Goal: Task Accomplishment & Management: Use online tool/utility

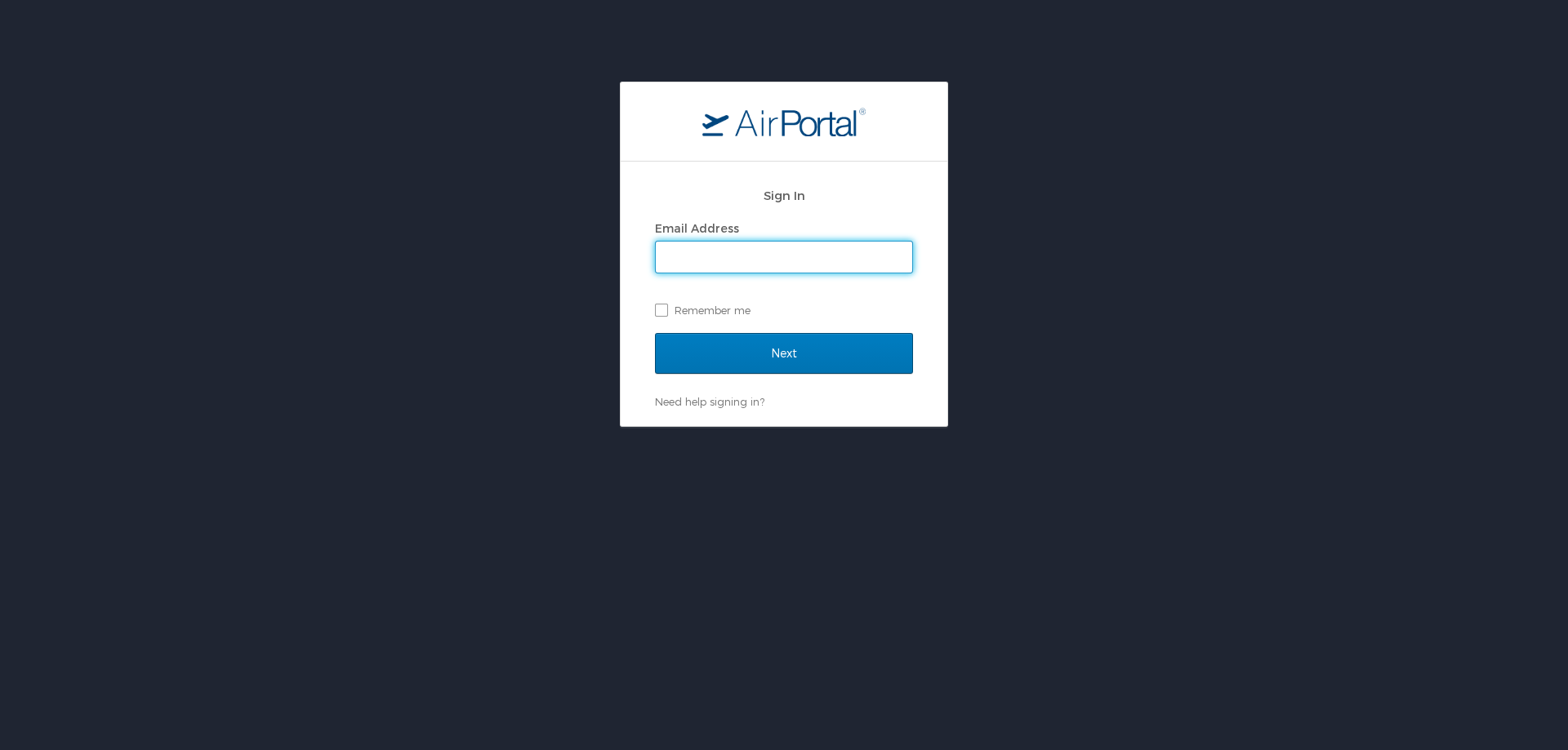
click at [705, 262] on input "Email Address" at bounding box center [784, 257] width 257 height 31
type input "amandaknotts@ohio.edu"
click at [655, 333] on input "Next" at bounding box center [784, 353] width 258 height 41
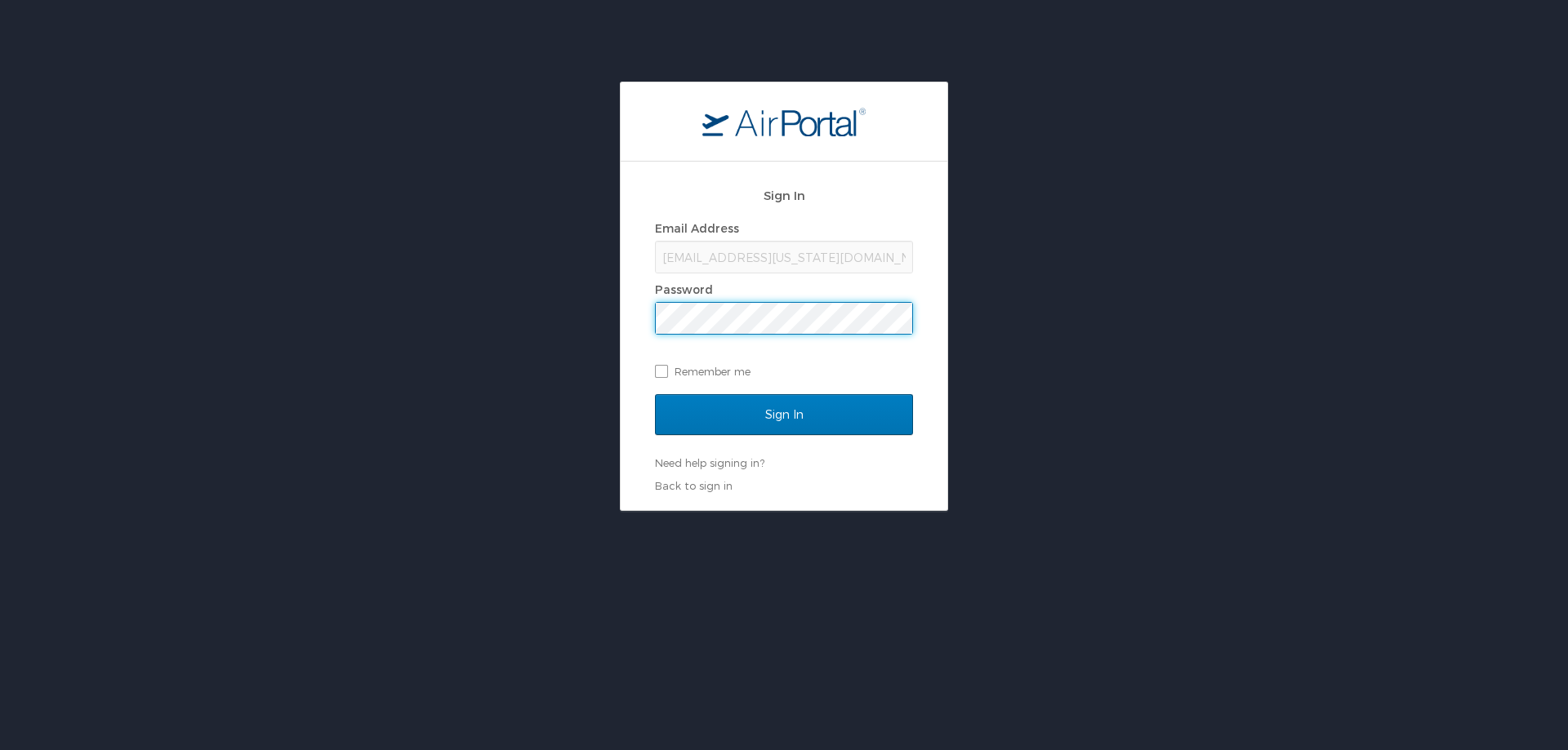
click at [655, 394] on input "Sign In" at bounding box center [784, 414] width 258 height 41
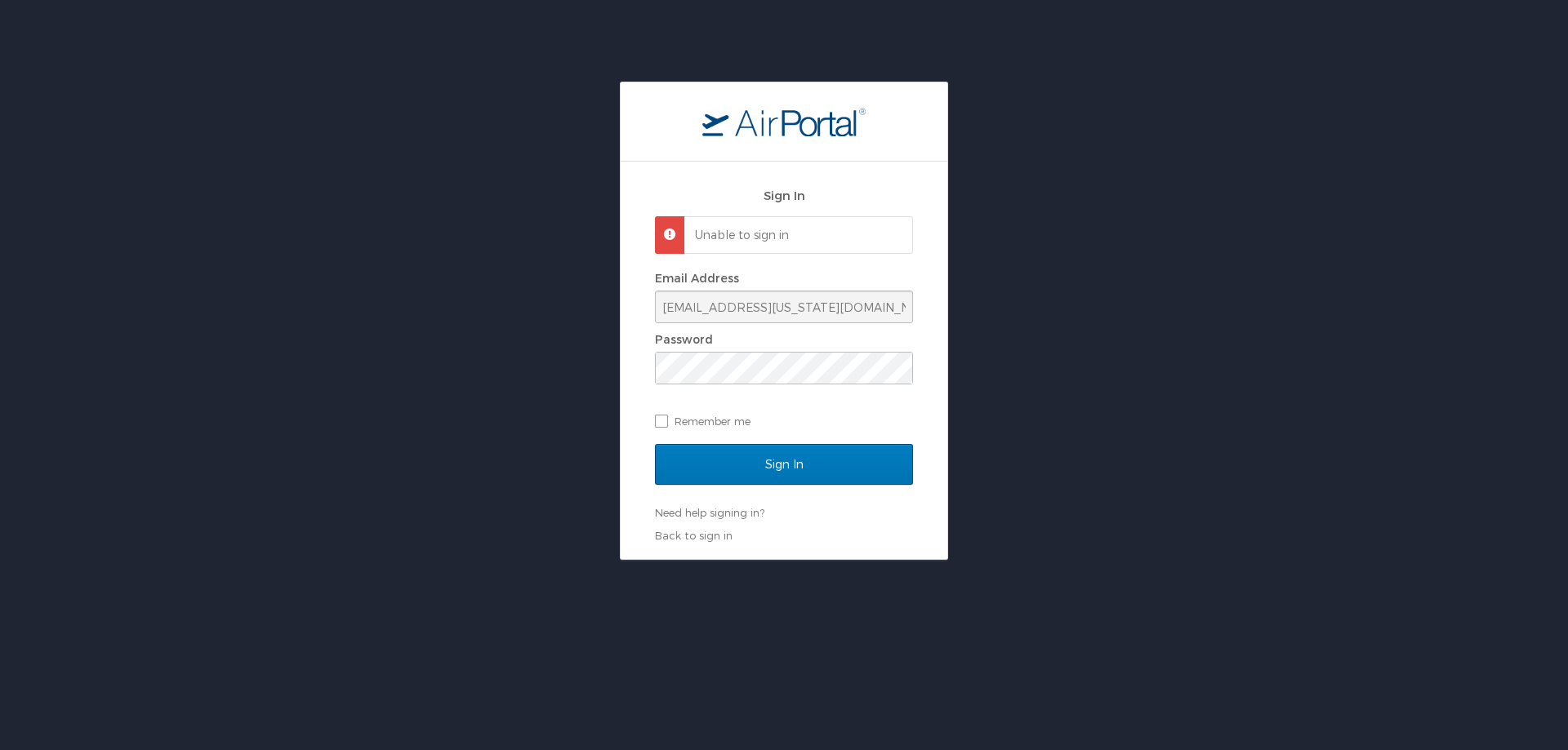
click at [825, 396] on div "Email Address amandaknotts@ohio.edu Password Remember me" at bounding box center [784, 349] width 258 height 167
click at [655, 444] on input "Sign In" at bounding box center [784, 465] width 258 height 41
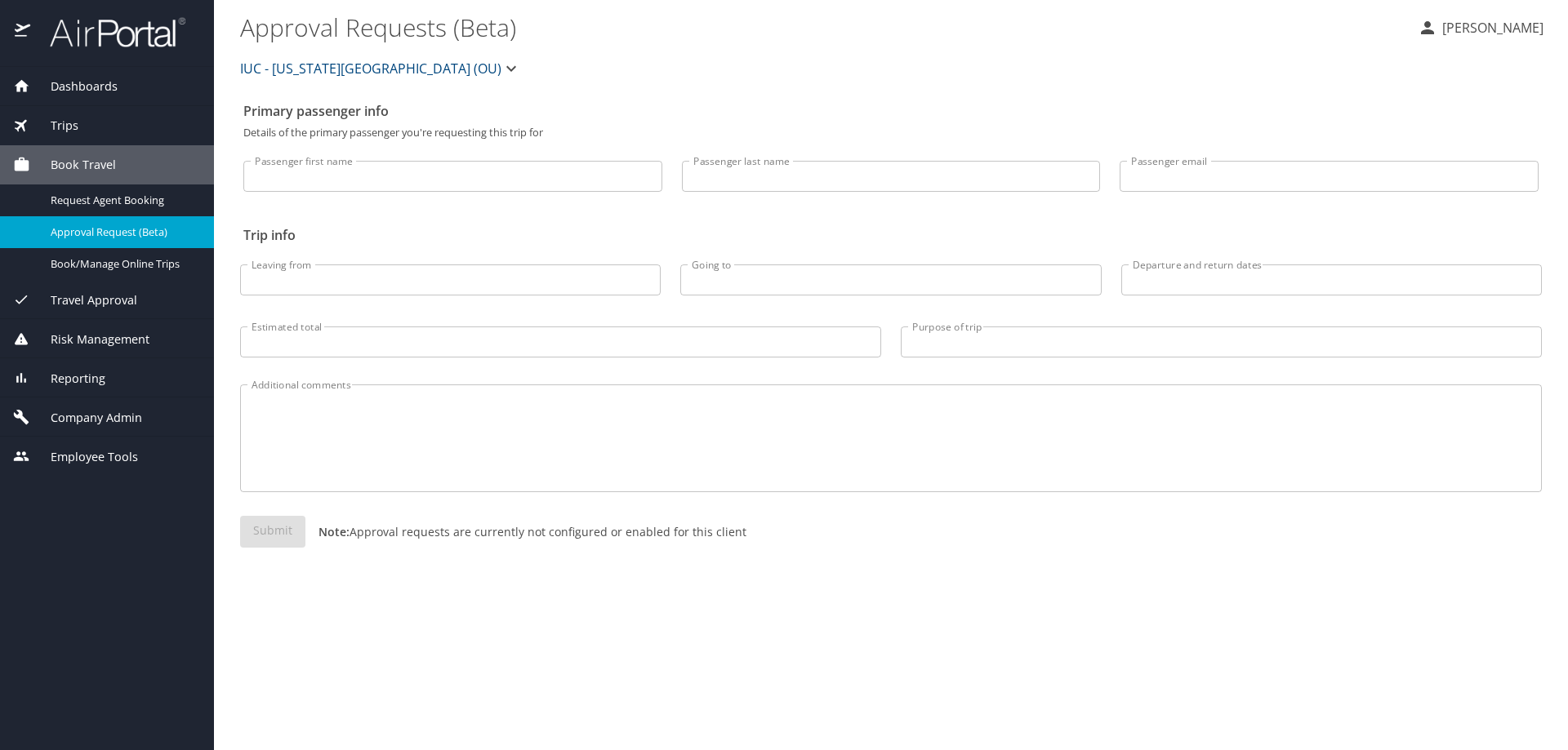
click at [157, 93] on div "Dashboards" at bounding box center [106, 86] width 188 height 18
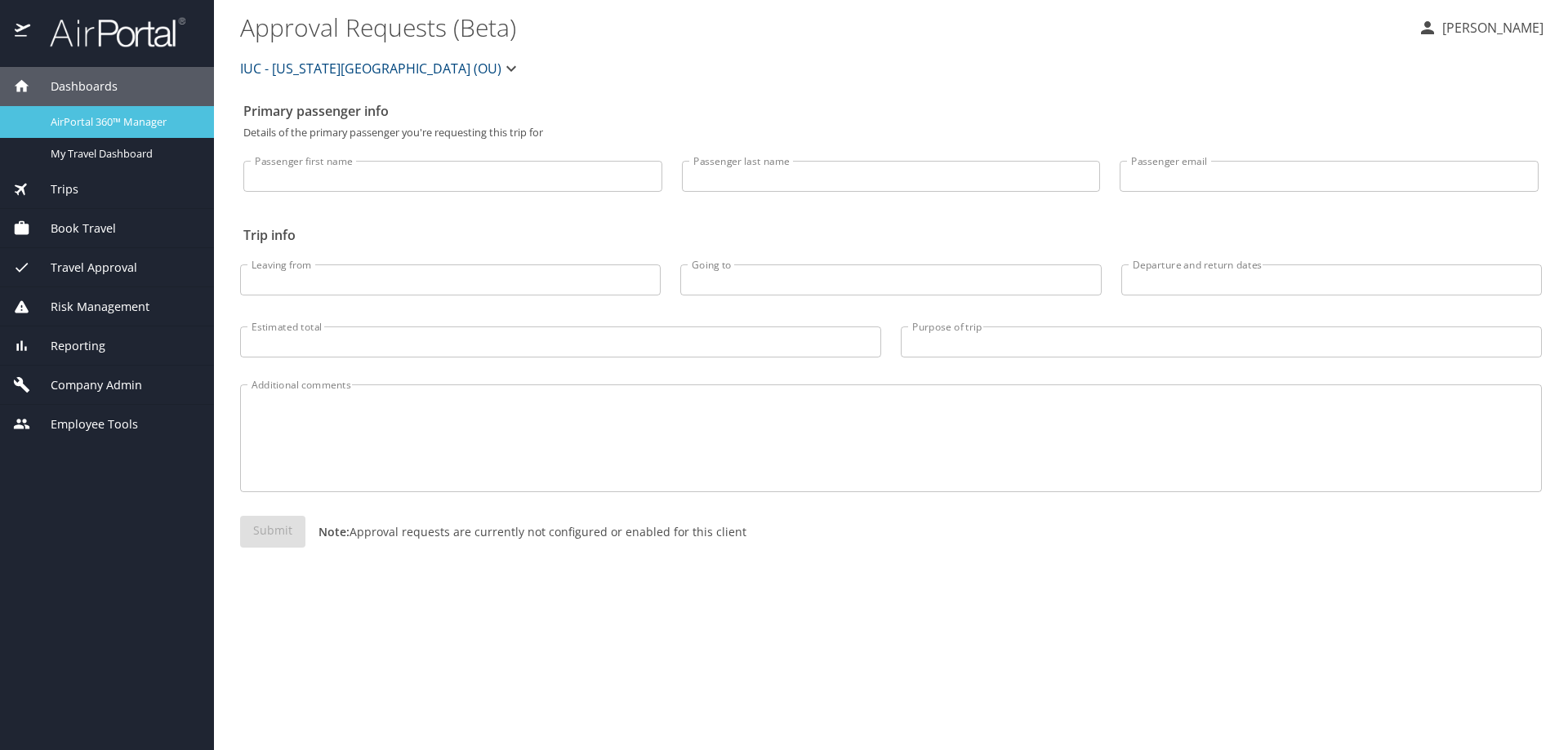
click at [125, 118] on span "AirPortal 360™ Manager" at bounding box center [122, 122] width 144 height 15
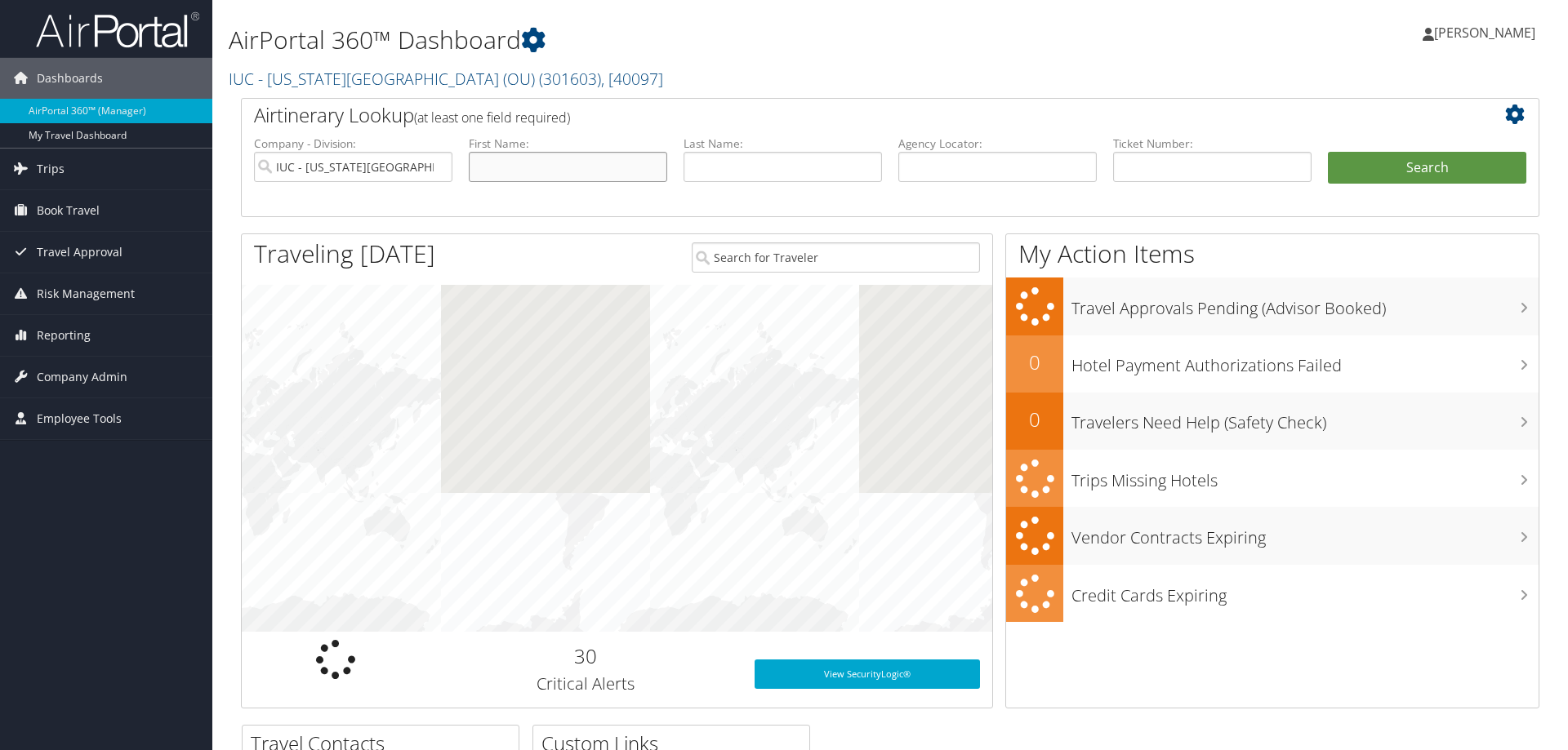
click at [536, 172] on input "text" at bounding box center [568, 167] width 199 height 31
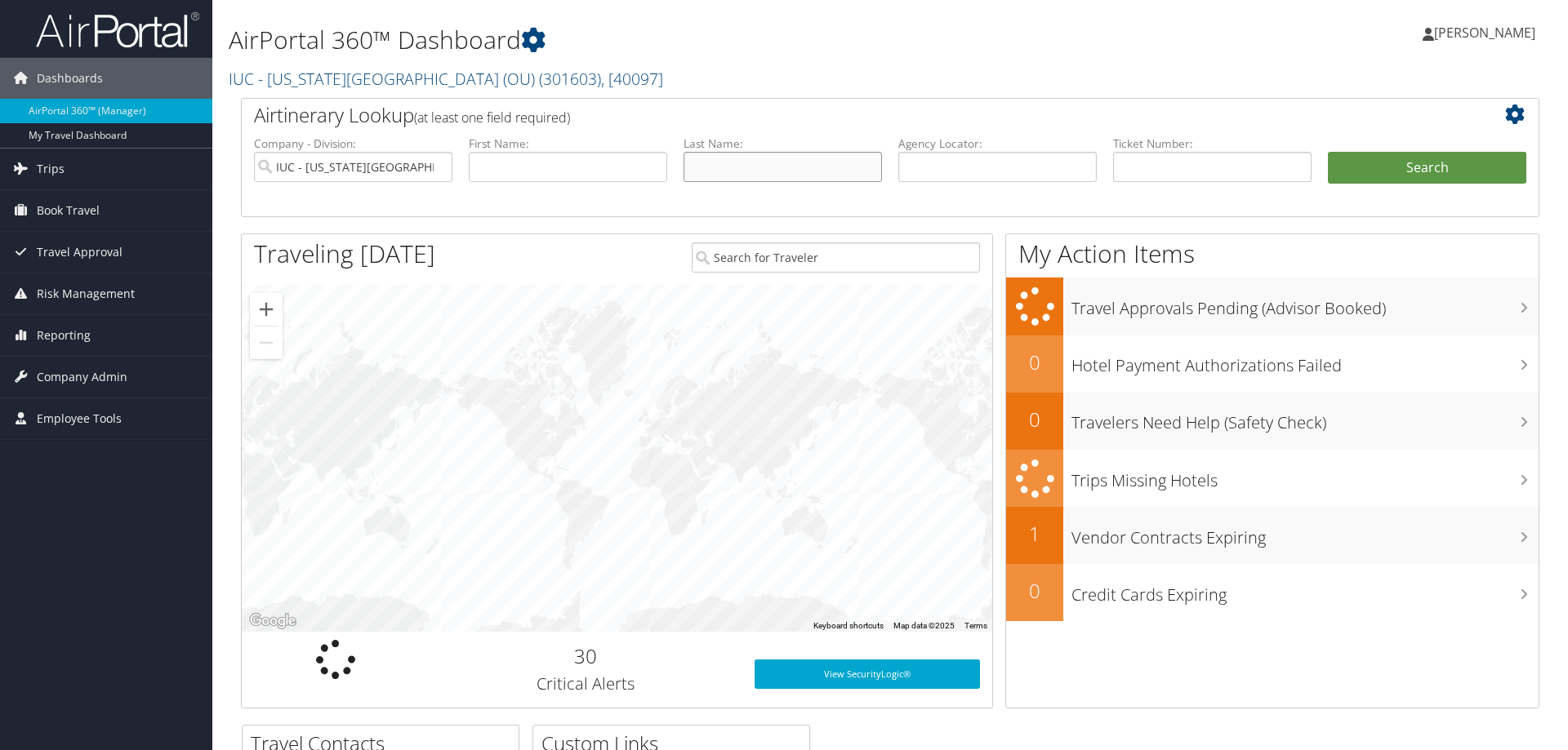
click at [711, 163] on input "text" at bounding box center [783, 167] width 199 height 31
type input "thiessen"
click at [1328, 152] on button "Search" at bounding box center [1427, 168] width 199 height 32
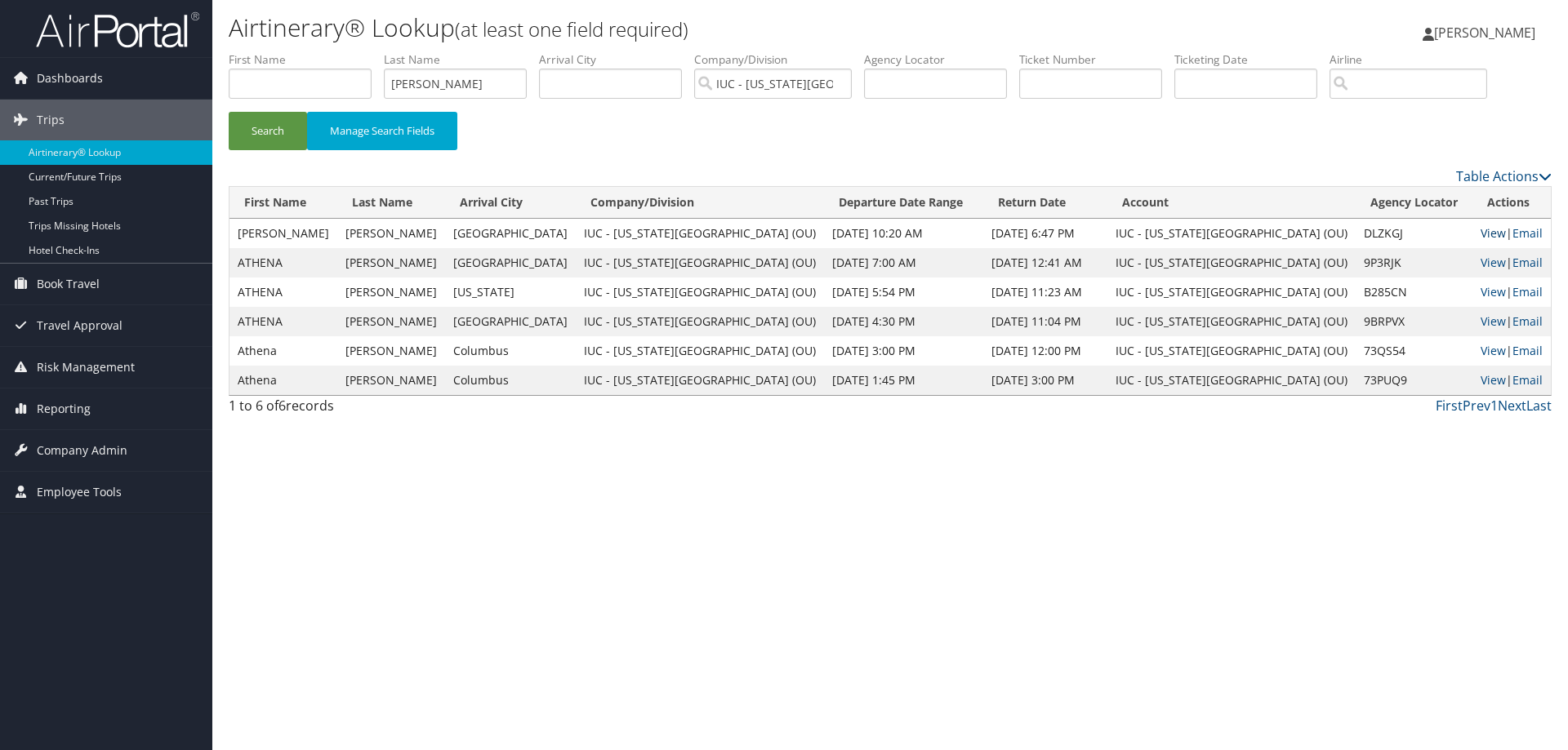
click at [1482, 241] on link "View" at bounding box center [1493, 233] width 25 height 15
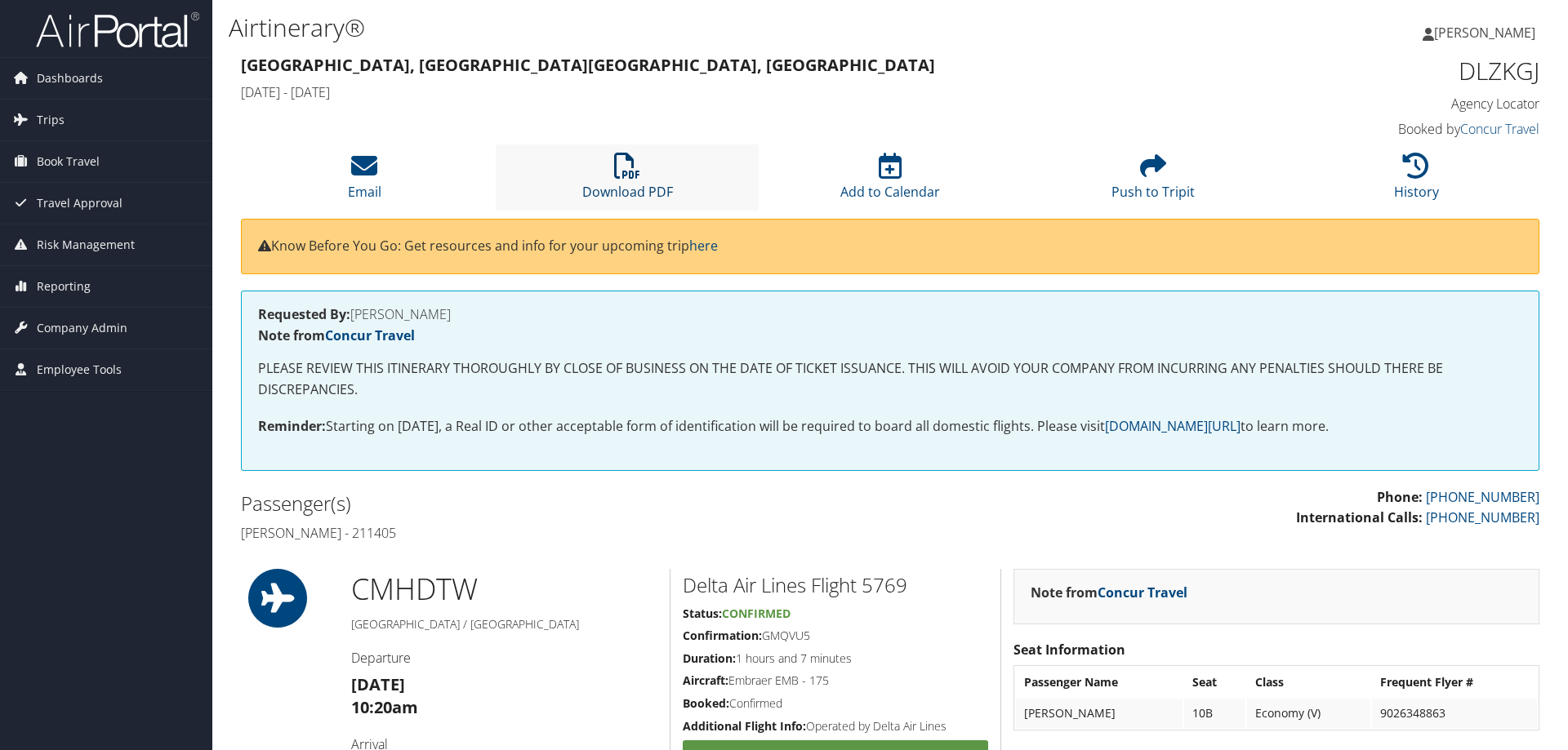
click at [625, 178] on icon at bounding box center [627, 166] width 26 height 26
